Goal: Check status

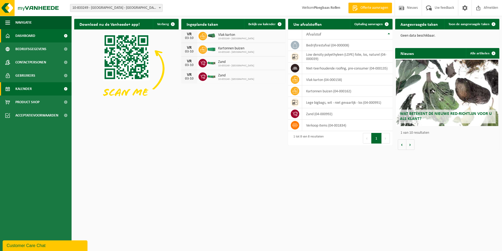
click at [38, 88] on link "Kalender" at bounding box center [36, 88] width 72 height 13
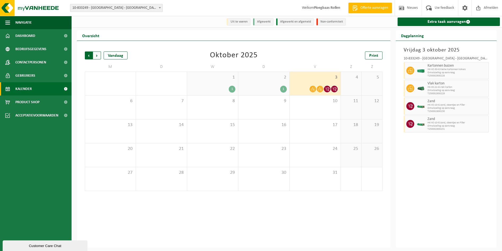
click at [98, 58] on span "Volgende" at bounding box center [97, 55] width 8 height 8
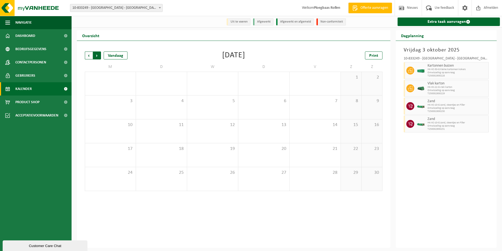
click at [88, 58] on span "Vorige" at bounding box center [89, 55] width 8 height 8
